Goal: Task Accomplishment & Management: Manage account settings

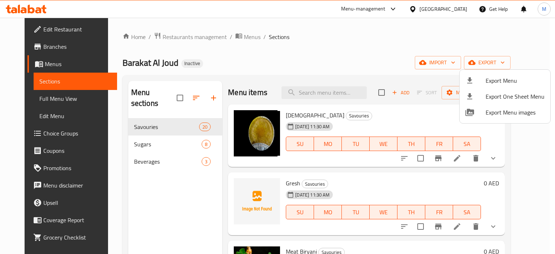
click at [234, 40] on div at bounding box center [277, 127] width 555 height 254
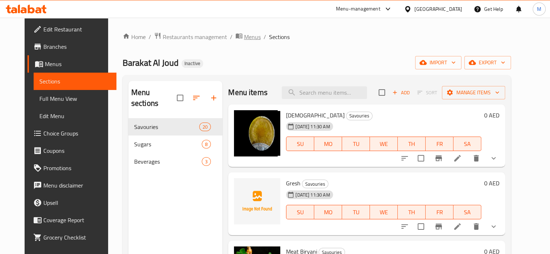
click at [244, 36] on span "Menus" at bounding box center [252, 37] width 17 height 9
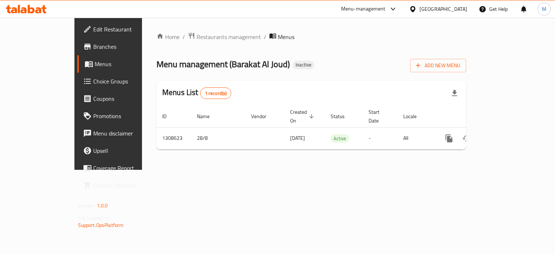
click at [461, 70] on span "Add New Menu" at bounding box center [438, 65] width 44 height 9
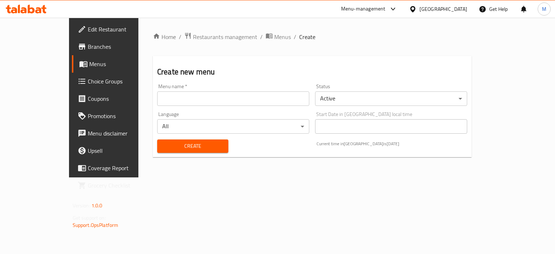
click at [246, 100] on input "text" at bounding box center [233, 98] width 152 height 14
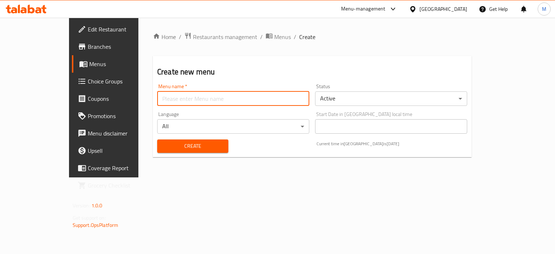
type input "new"
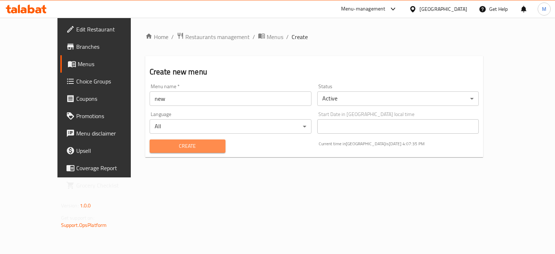
click at [174, 141] on button "Create" at bounding box center [188, 146] width 76 height 13
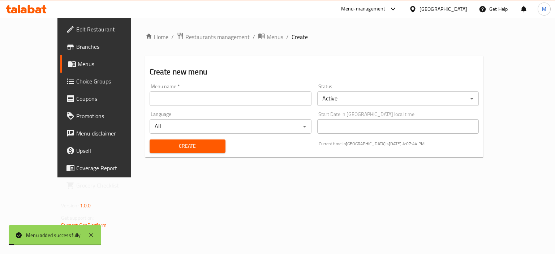
click at [267, 34] on span "Menus" at bounding box center [275, 37] width 17 height 9
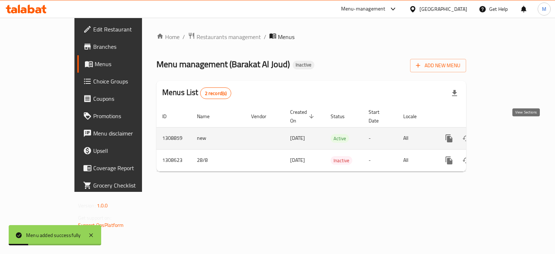
click at [510, 131] on link "enhanced table" at bounding box center [501, 138] width 17 height 17
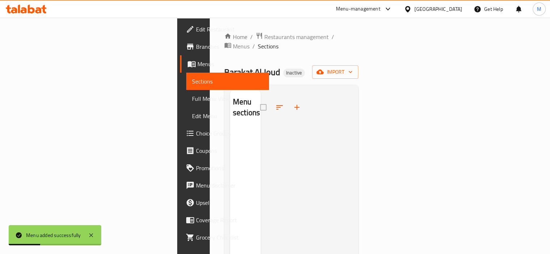
click at [359, 55] on div "Home / Restaurants management / Menus / Sections Barakat Al Joud Inactive impor…" at bounding box center [291, 191] width 134 height 318
click at [324, 68] on icon "button" at bounding box center [319, 71] width 7 height 7
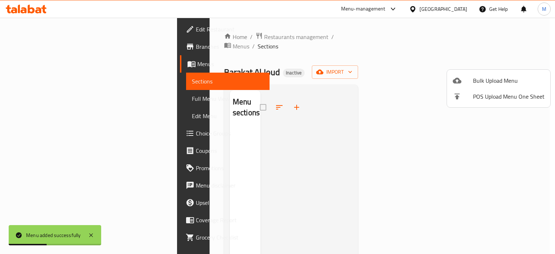
click at [444, 81] on div at bounding box center [277, 127] width 555 height 254
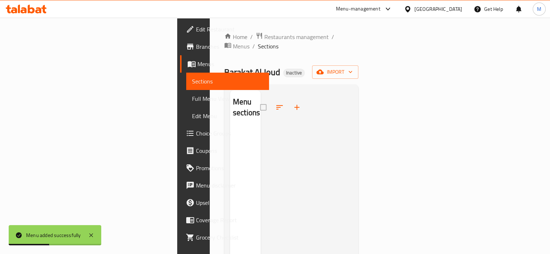
click at [359, 85] on div "Menu sections" at bounding box center [291, 218] width 134 height 266
click at [358, 67] on button "import" at bounding box center [335, 71] width 46 height 13
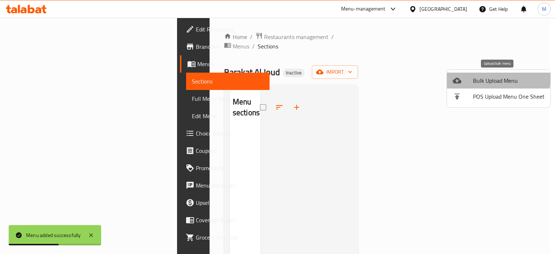
click at [492, 78] on span "Bulk Upload Menu" at bounding box center [509, 80] width 72 height 9
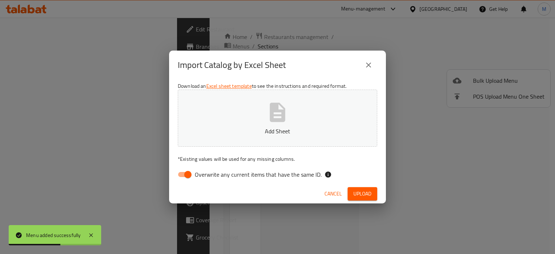
click at [321, 116] on button "Add Sheet" at bounding box center [278, 118] width 200 height 57
click at [288, 167] on div "Download an Excel sheet template to see the instructions and required format. U…" at bounding box center [277, 132] width 217 height 105
click at [303, 173] on span "Overwrite any current items that have the same ID." at bounding box center [258, 174] width 127 height 9
click at [209, 173] on input "Overwrite any current items that have the same ID." at bounding box center [187, 175] width 41 height 14
checkbox input "false"
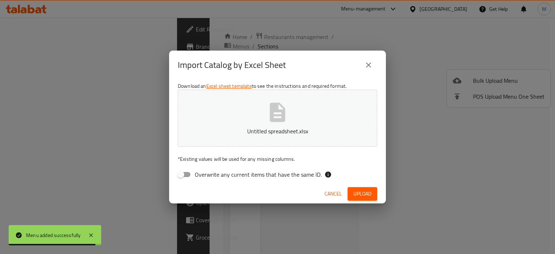
click at [367, 194] on span "Upload" at bounding box center [363, 193] width 18 height 9
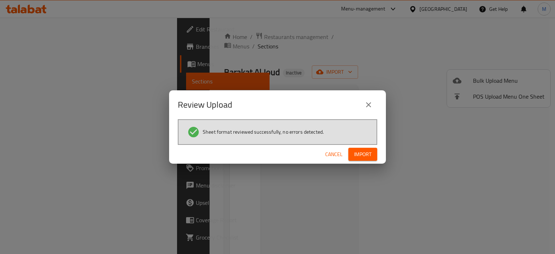
click at [363, 158] on span "Import" at bounding box center [362, 154] width 17 height 9
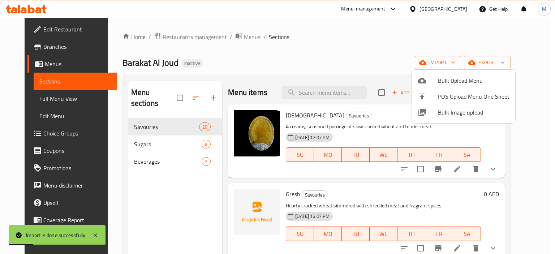
click at [40, 100] on div at bounding box center [277, 127] width 555 height 254
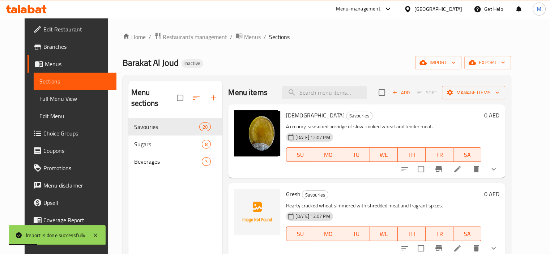
click at [40, 100] on span "Full Menu View" at bounding box center [74, 98] width 71 height 9
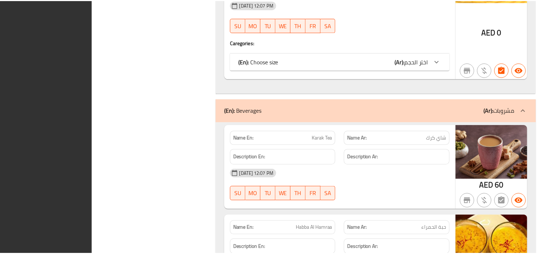
scroll to position [4313, 0]
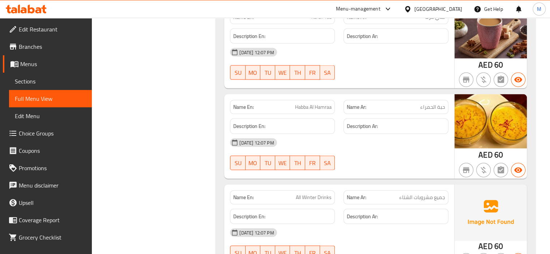
click at [442, 9] on div "[GEOGRAPHIC_DATA]" at bounding box center [438, 9] width 48 height 8
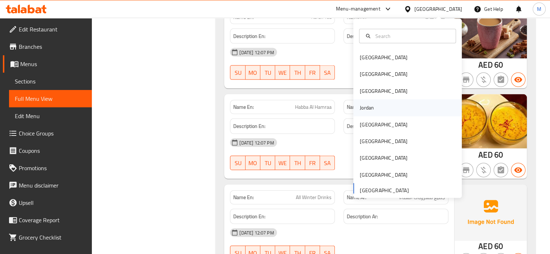
click at [372, 107] on div "Jordan" at bounding box center [367, 107] width 26 height 17
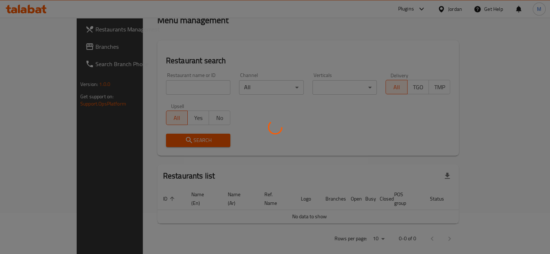
scroll to position [290, 0]
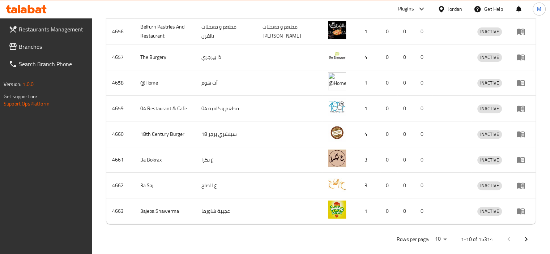
click at [405, 11] on div "Plugins" at bounding box center [406, 9] width 16 height 9
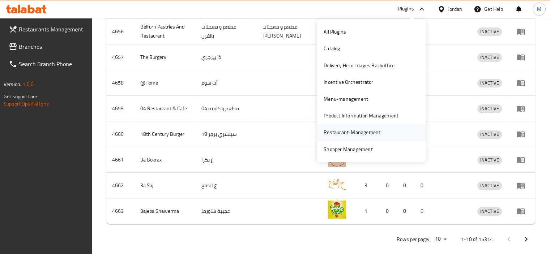
click at [358, 130] on div "Restaurant-Management" at bounding box center [352, 132] width 57 height 8
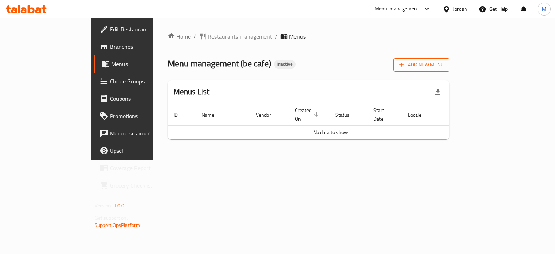
click at [444, 68] on span "Add New Menu" at bounding box center [421, 64] width 44 height 9
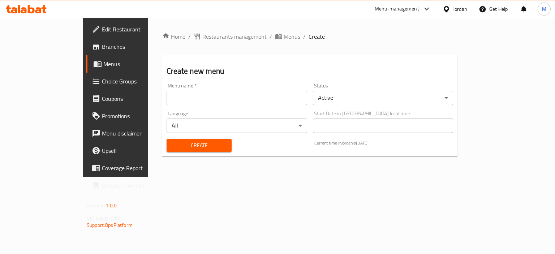
click at [261, 98] on input "text" at bounding box center [237, 98] width 140 height 14
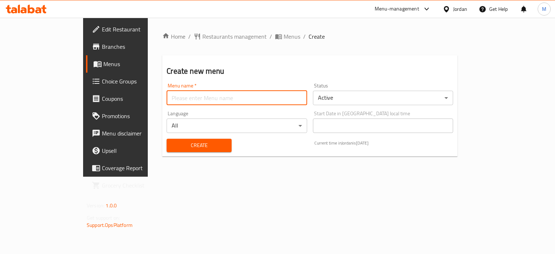
type input "new"
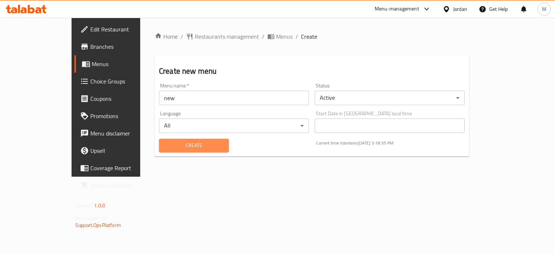
click at [165, 146] on span "Create" at bounding box center [194, 145] width 58 height 9
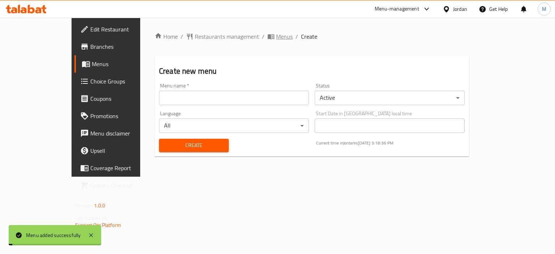
click at [276, 39] on span "Menus" at bounding box center [284, 36] width 17 height 9
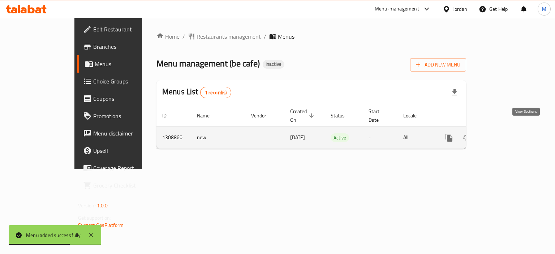
click at [506, 133] on icon "enhanced table" at bounding box center [501, 137] width 9 height 9
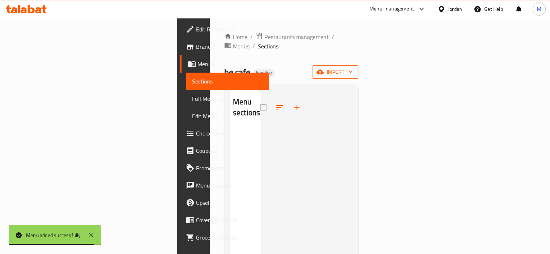
click at [352, 68] on span "import" at bounding box center [335, 72] width 35 height 9
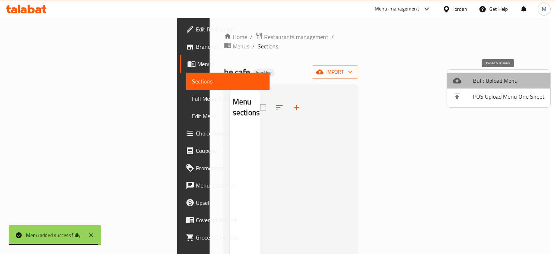
click at [486, 78] on span "Bulk Upload Menu" at bounding box center [509, 80] width 72 height 9
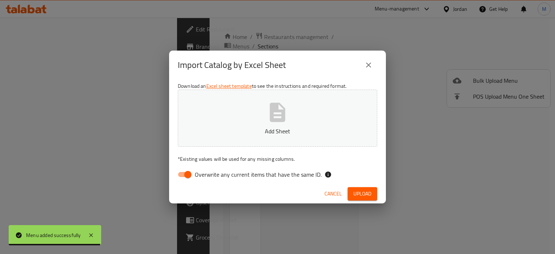
click at [297, 118] on button "Add Sheet" at bounding box center [278, 118] width 200 height 57
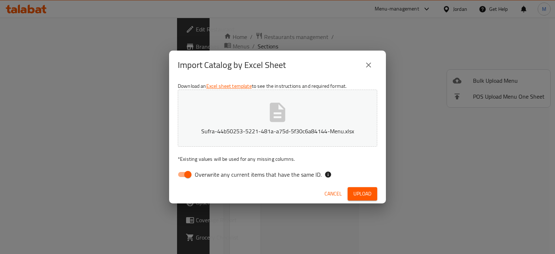
click at [266, 166] on div "Download an Excel sheet template to see the instructions and required format. S…" at bounding box center [277, 132] width 217 height 105
click at [279, 176] on span "Overwrite any current items that have the same ID." at bounding box center [258, 174] width 127 height 9
click at [209, 176] on input "Overwrite any current items that have the same ID." at bounding box center [187, 175] width 41 height 14
checkbox input "false"
click at [367, 193] on span "Upload" at bounding box center [363, 193] width 18 height 9
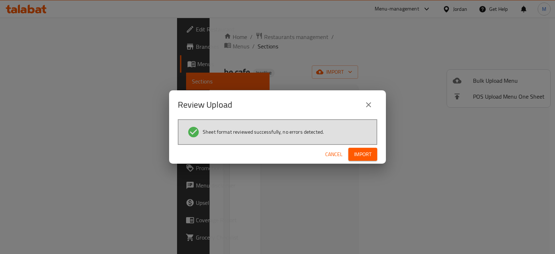
click at [372, 154] on button "Import" at bounding box center [363, 154] width 29 height 13
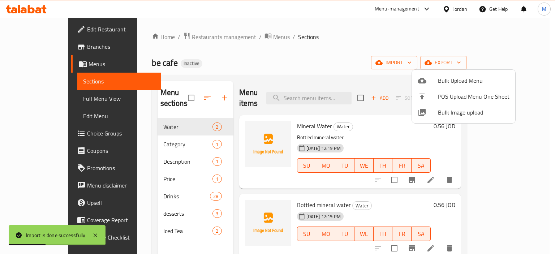
click at [32, 95] on div at bounding box center [277, 127] width 555 height 254
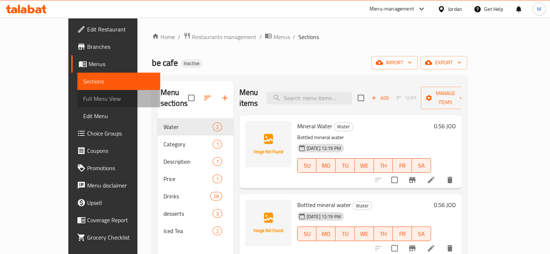
click at [83, 102] on span "Full Menu View" at bounding box center [118, 98] width 71 height 9
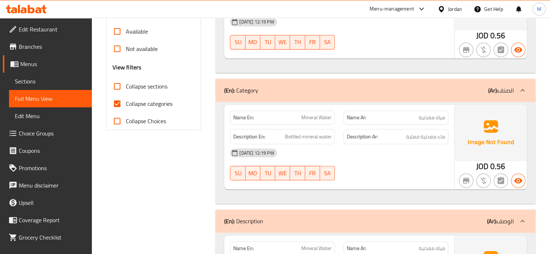
scroll to position [253, 0]
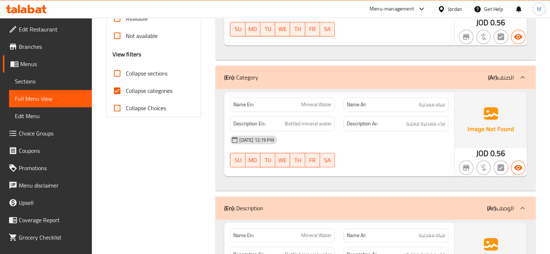
click at [323, 107] on span "Mineral Water" at bounding box center [316, 105] width 30 height 8
copy span "Mineral Water"
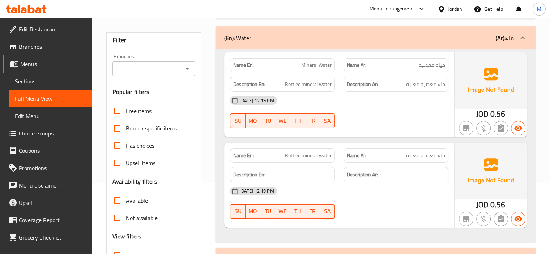
scroll to position [108, 0]
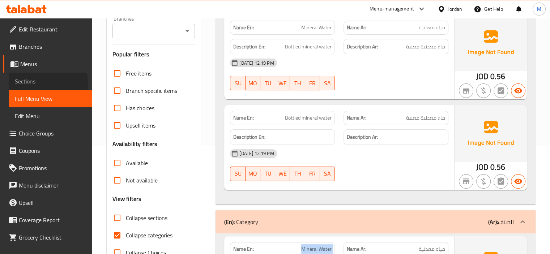
click at [30, 83] on span "Sections" at bounding box center [50, 81] width 71 height 9
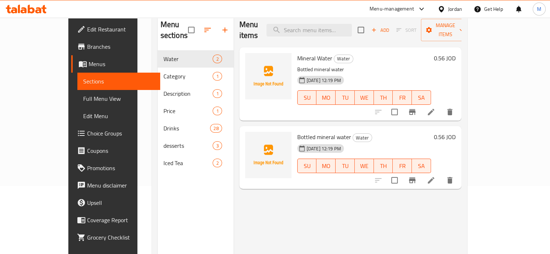
scroll to position [29, 0]
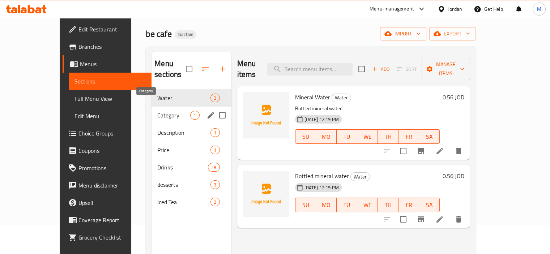
click at [157, 111] on span "Category" at bounding box center [173, 115] width 33 height 9
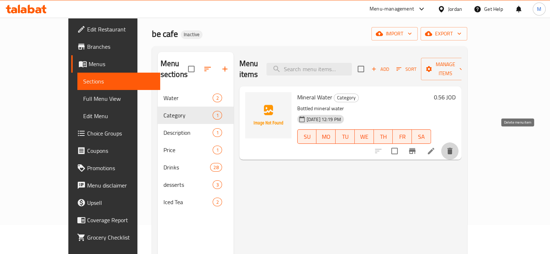
click at [452, 148] on icon "delete" at bounding box center [449, 151] width 5 height 7
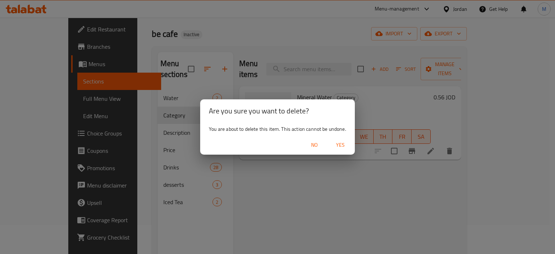
click at [341, 143] on span "Yes" at bounding box center [340, 145] width 17 height 9
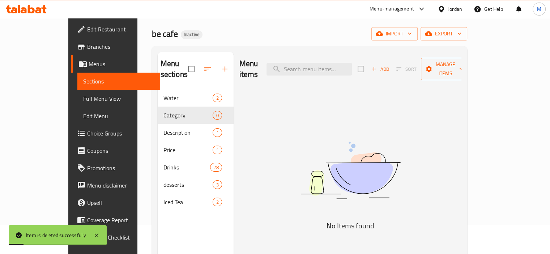
click at [83, 98] on span "Full Menu View" at bounding box center [118, 98] width 71 height 9
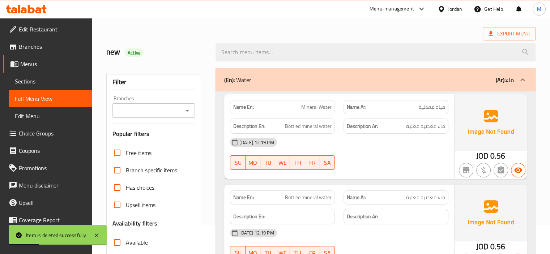
click at [377, 32] on div "Export Menu" at bounding box center [320, 33] width 429 height 13
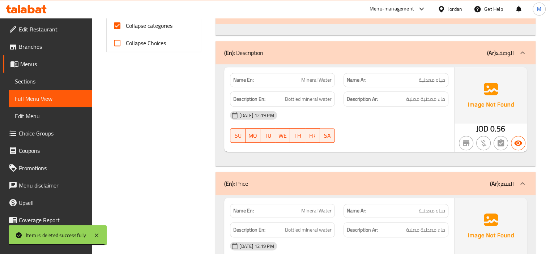
scroll to position [354, 0]
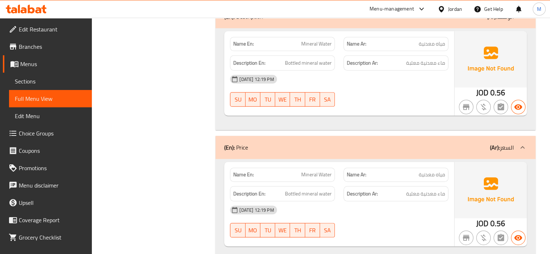
click at [54, 66] on span "Menus" at bounding box center [53, 64] width 66 height 9
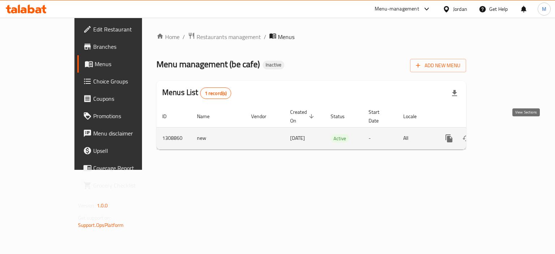
click at [506, 134] on icon "enhanced table" at bounding box center [501, 138] width 9 height 9
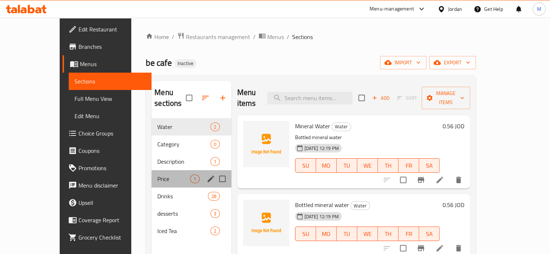
click at [151, 173] on div "Price 1" at bounding box center [191, 178] width 80 height 17
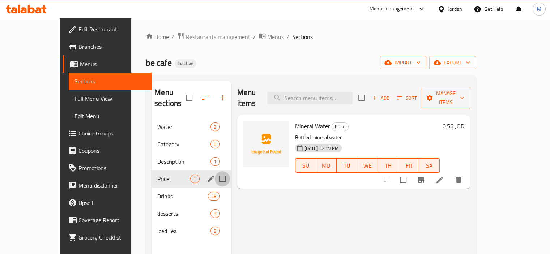
click at [215, 171] on input "Menu sections" at bounding box center [222, 178] width 15 height 15
checkbox input "true"
click at [215, 147] on input "Menu sections" at bounding box center [222, 144] width 15 height 15
checkbox input "true"
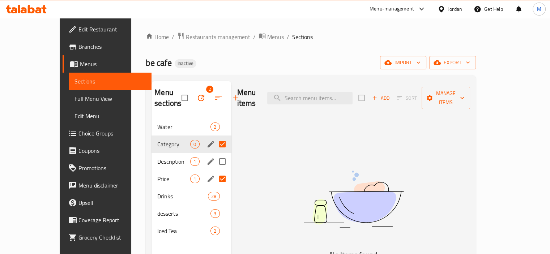
click at [215, 163] on input "Menu sections" at bounding box center [222, 161] width 15 height 15
checkbox input "true"
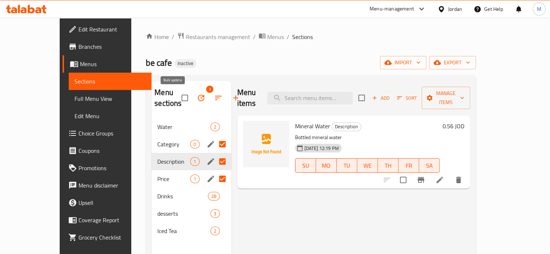
click at [197, 94] on icon "button" at bounding box center [201, 98] width 9 height 9
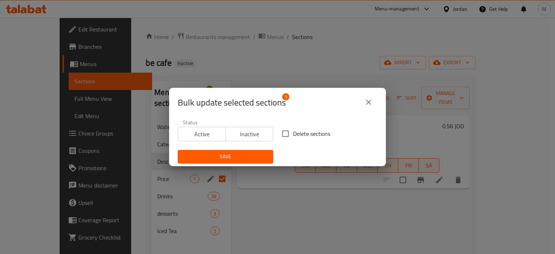
click at [298, 133] on span "Delete sections" at bounding box center [311, 133] width 37 height 9
click at [293, 133] on input "Delete sections" at bounding box center [285, 133] width 15 height 15
checkbox input "true"
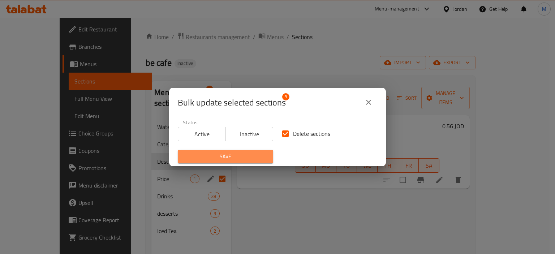
click at [257, 158] on span "Save" at bounding box center [226, 156] width 84 height 9
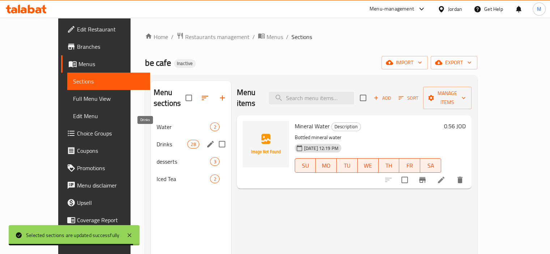
click at [157, 140] on span "Drinks" at bounding box center [172, 144] width 31 height 9
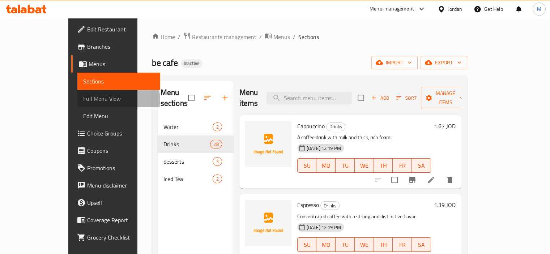
click at [83, 100] on span "Full Menu View" at bounding box center [118, 98] width 71 height 9
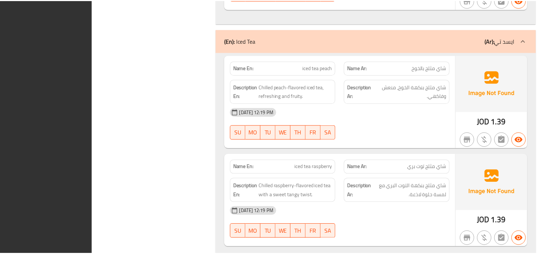
scroll to position [3446, 0]
